Goal: Entertainment & Leisure: Consume media (video, audio)

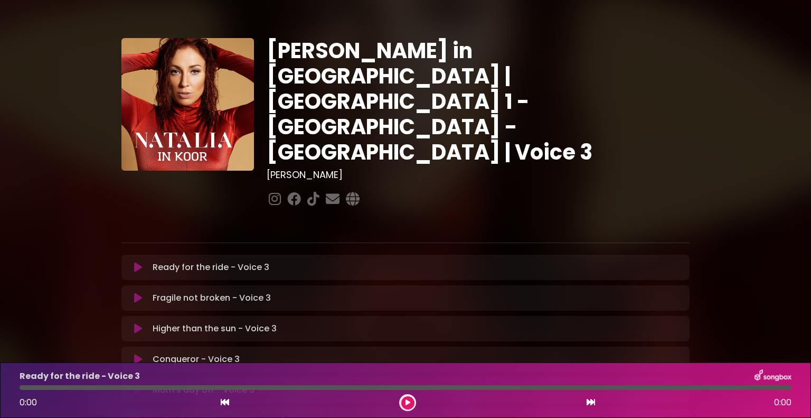
click at [186, 255] on div "Ready for the ride - Voice 3 Loading Track... Name" at bounding box center [405, 267] width 568 height 25
click at [137, 262] on icon at bounding box center [138, 267] width 8 height 11
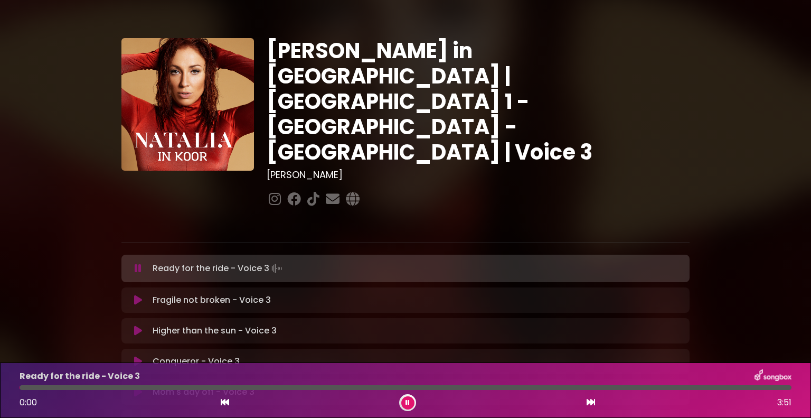
click at [139, 263] on icon at bounding box center [138, 268] width 7 height 11
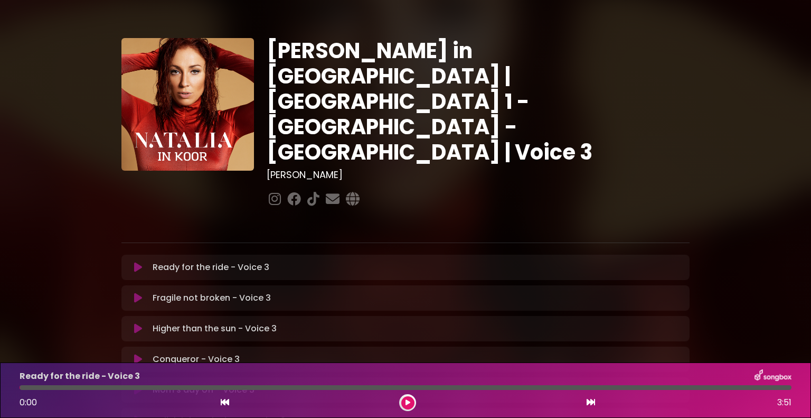
click at [139, 262] on icon at bounding box center [138, 267] width 8 height 11
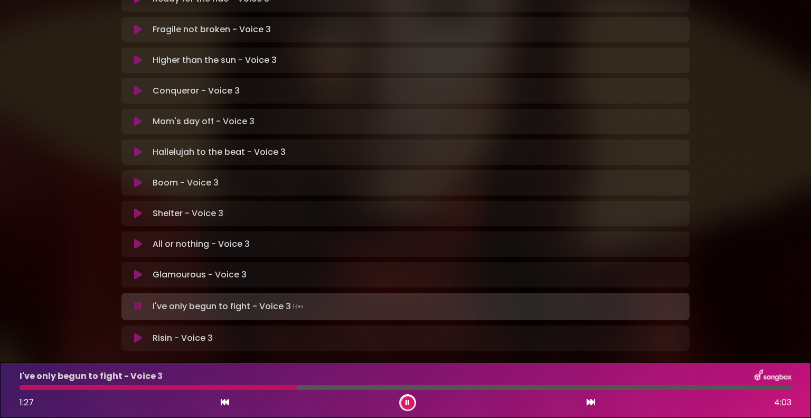
scroll to position [285, 0]
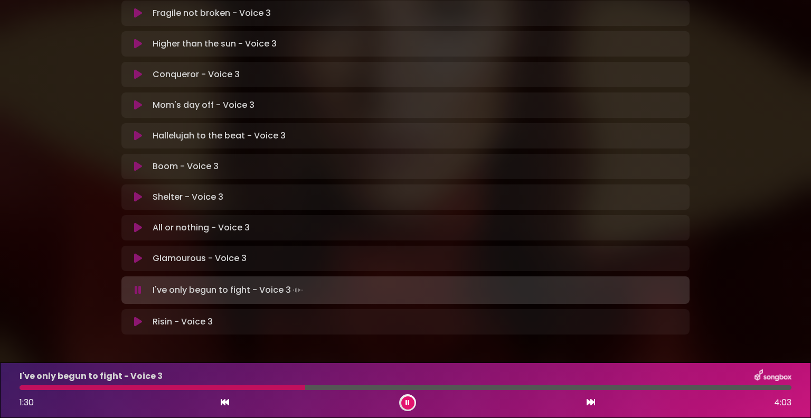
click at [144, 285] on button at bounding box center [138, 290] width 21 height 11
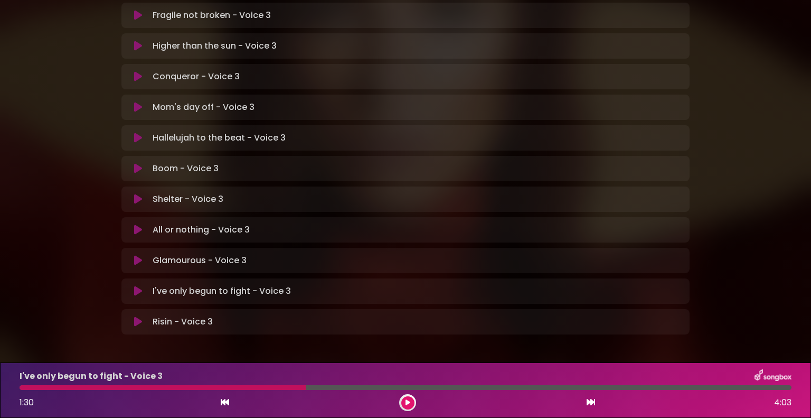
click at [137, 278] on div "I've only begun to fight - Voice 3 Loading Track... Your Feedback Name Email" at bounding box center [405, 290] width 568 height 25
click at [135, 286] on icon at bounding box center [138, 291] width 8 height 11
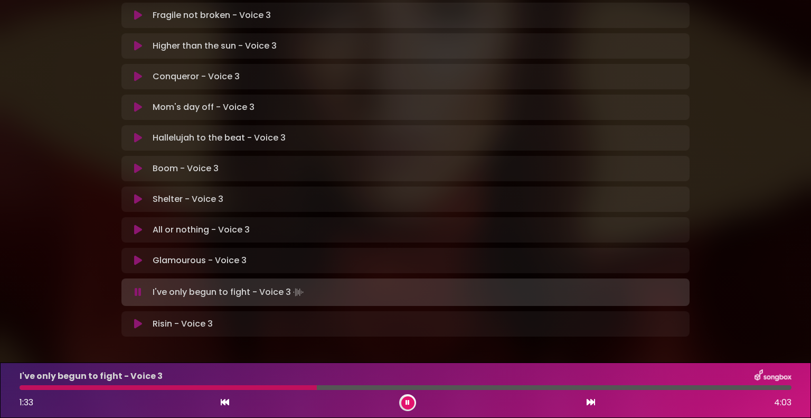
click at [24, 388] on div at bounding box center [168, 387] width 297 height 5
click at [22, 389] on div at bounding box center [24, 387] width 8 height 5
click at [0, 417] on div "I've only begun to fight - Voice 3 3:12 4:03" at bounding box center [405, 389] width 811 height 55
